Goal: Transaction & Acquisition: Purchase product/service

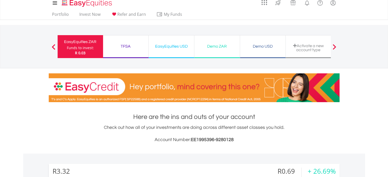
scroll to position [4, 0]
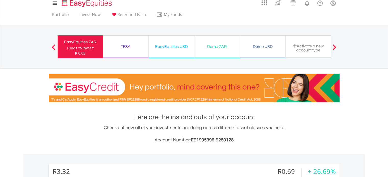
click at [222, 50] on div "Demo ZAR Funds to invest: R 0.03" at bounding box center [217, 46] width 46 height 23
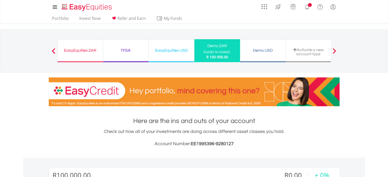
scroll to position [49, 97]
click at [181, 47] on div "EasyEquities USD" at bounding box center [171, 50] width 39 height 7
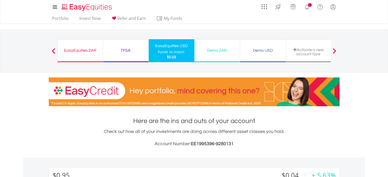
scroll to position [49, 97]
click at [136, 50] on div "TFSA" at bounding box center [125, 50] width 39 height 7
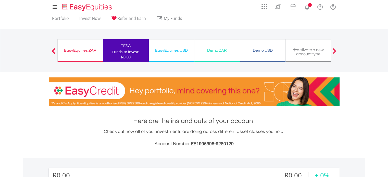
click at [94, 50] on div "EasyEquities ZAR" at bounding box center [80, 50] width 39 height 7
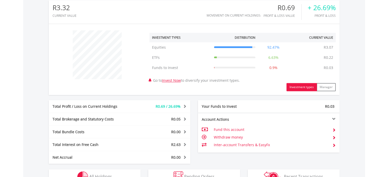
scroll to position [168, 0]
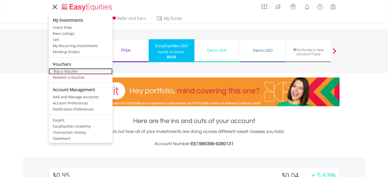
click at [67, 70] on link "Buy a Voucher" at bounding box center [81, 71] width 64 height 6
